Goal: Transaction & Acquisition: Purchase product/service

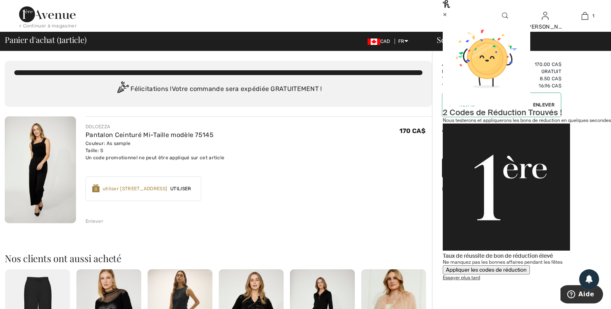
click at [497, 169] on span "Procédez au sommaire" at bounding box center [500, 168] width 78 height 8
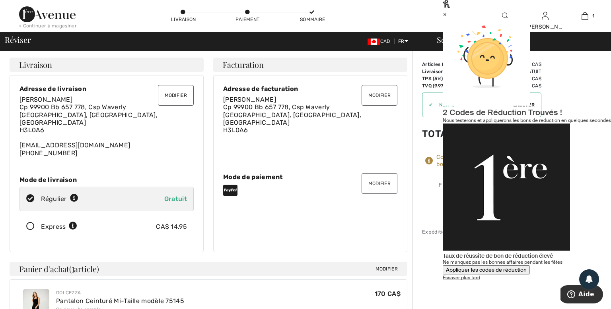
click at [375, 96] on button "Modifier" at bounding box center [379, 95] width 36 height 21
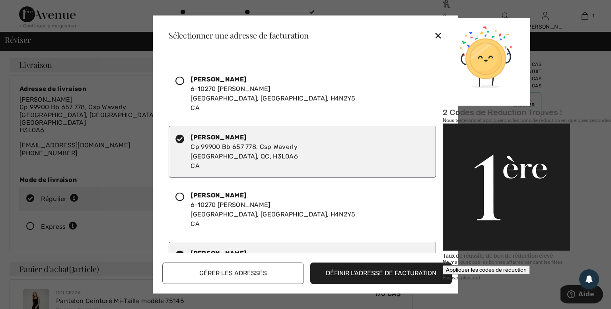
click at [179, 80] on icon at bounding box center [179, 81] width 9 height 9
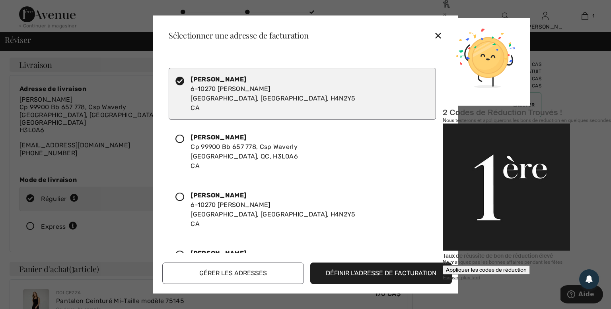
click at [363, 278] on button "Définir l'adresse de facturation" at bounding box center [381, 273] width 142 height 21
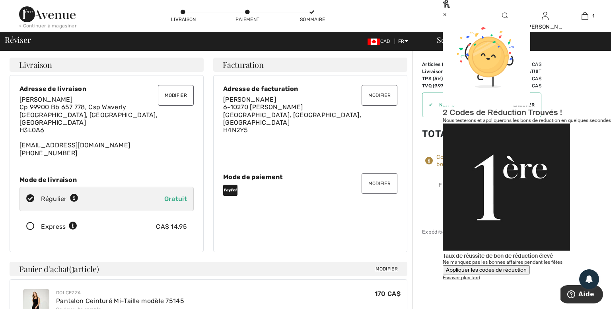
click at [595, 18] on div "×" at bounding box center [527, 14] width 168 height 8
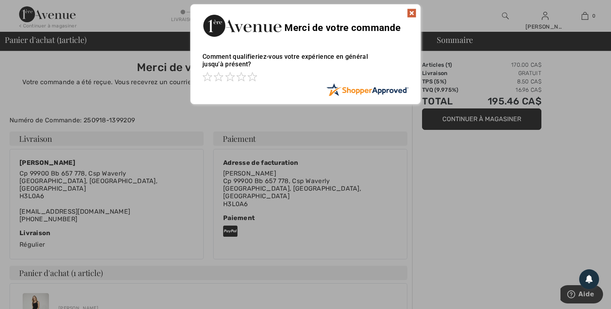
click at [410, 12] on img at bounding box center [412, 13] width 10 height 10
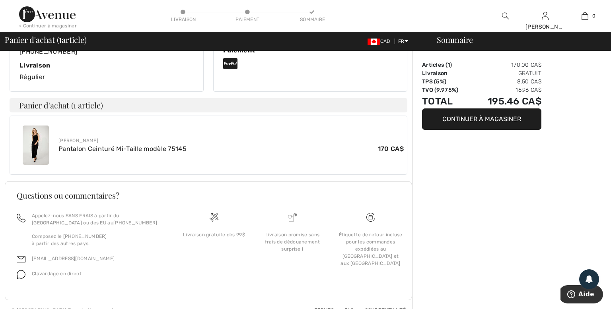
scroll to position [42, 0]
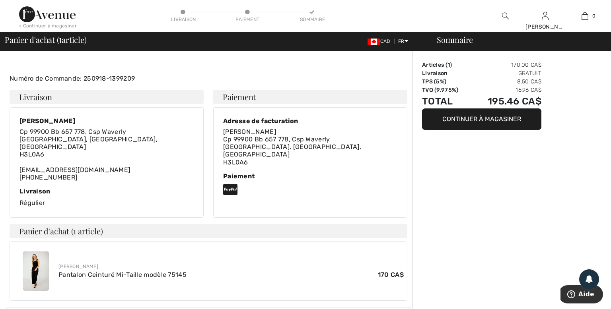
click at [462, 119] on button "Continuer à magasiner" at bounding box center [481, 119] width 119 height 21
